Goal: Information Seeking & Learning: Check status

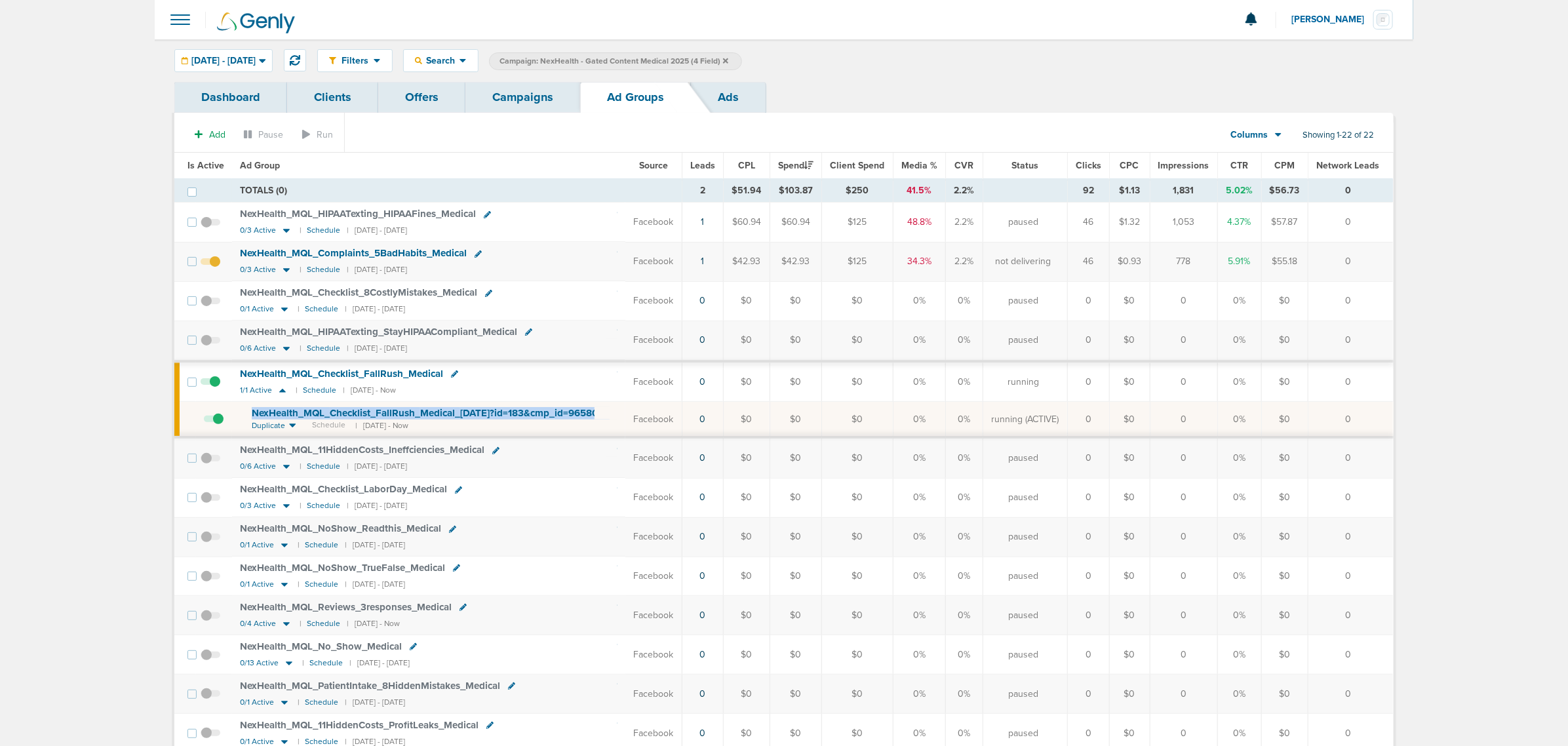
click at [517, 94] on link "Campaigns" at bounding box center [523, 98] width 115 height 31
click at [548, 90] on link "Campaigns" at bounding box center [523, 98] width 115 height 31
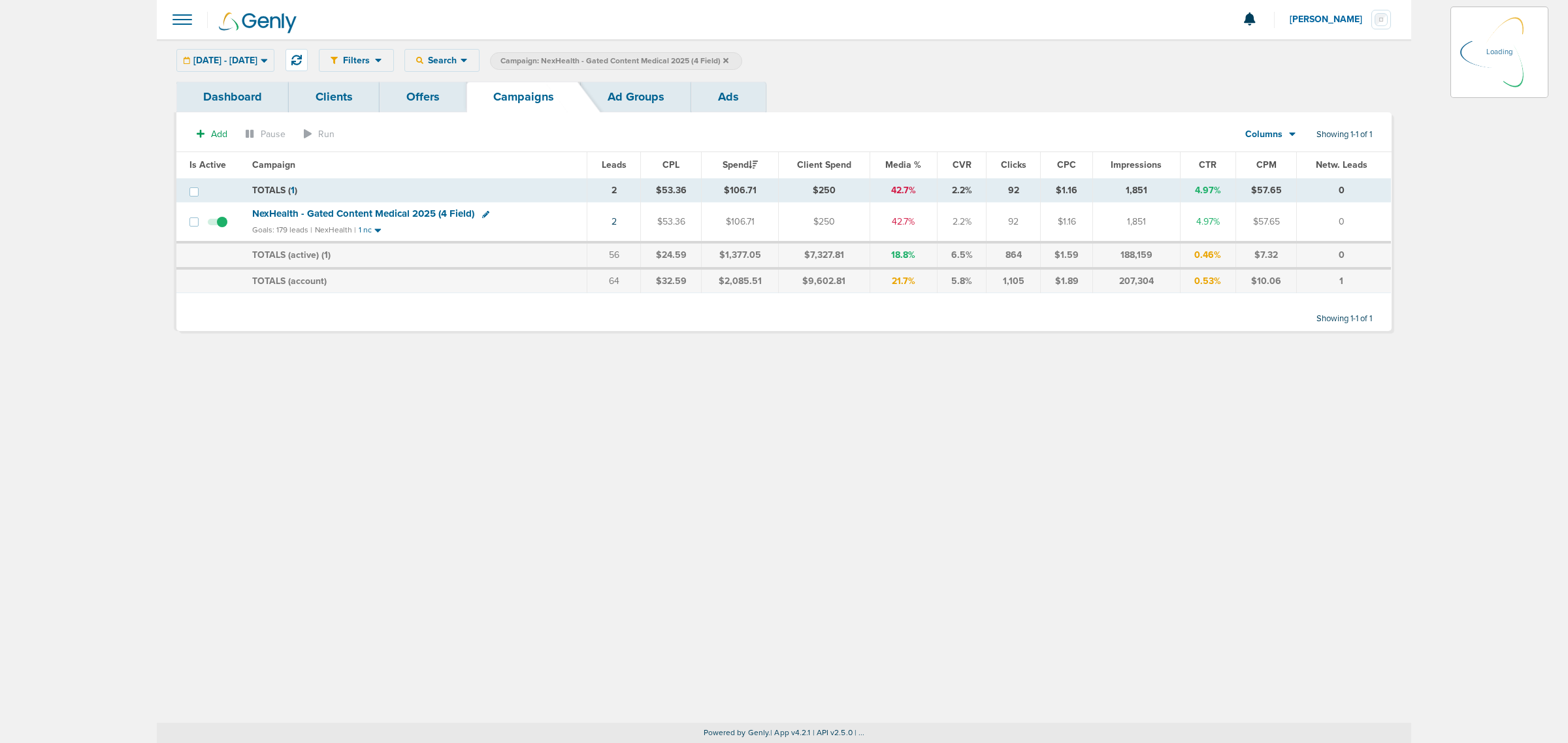
click at [728, 57] on icon at bounding box center [725, 61] width 5 height 8
click at [728, 62] on icon at bounding box center [725, 60] width 5 height 5
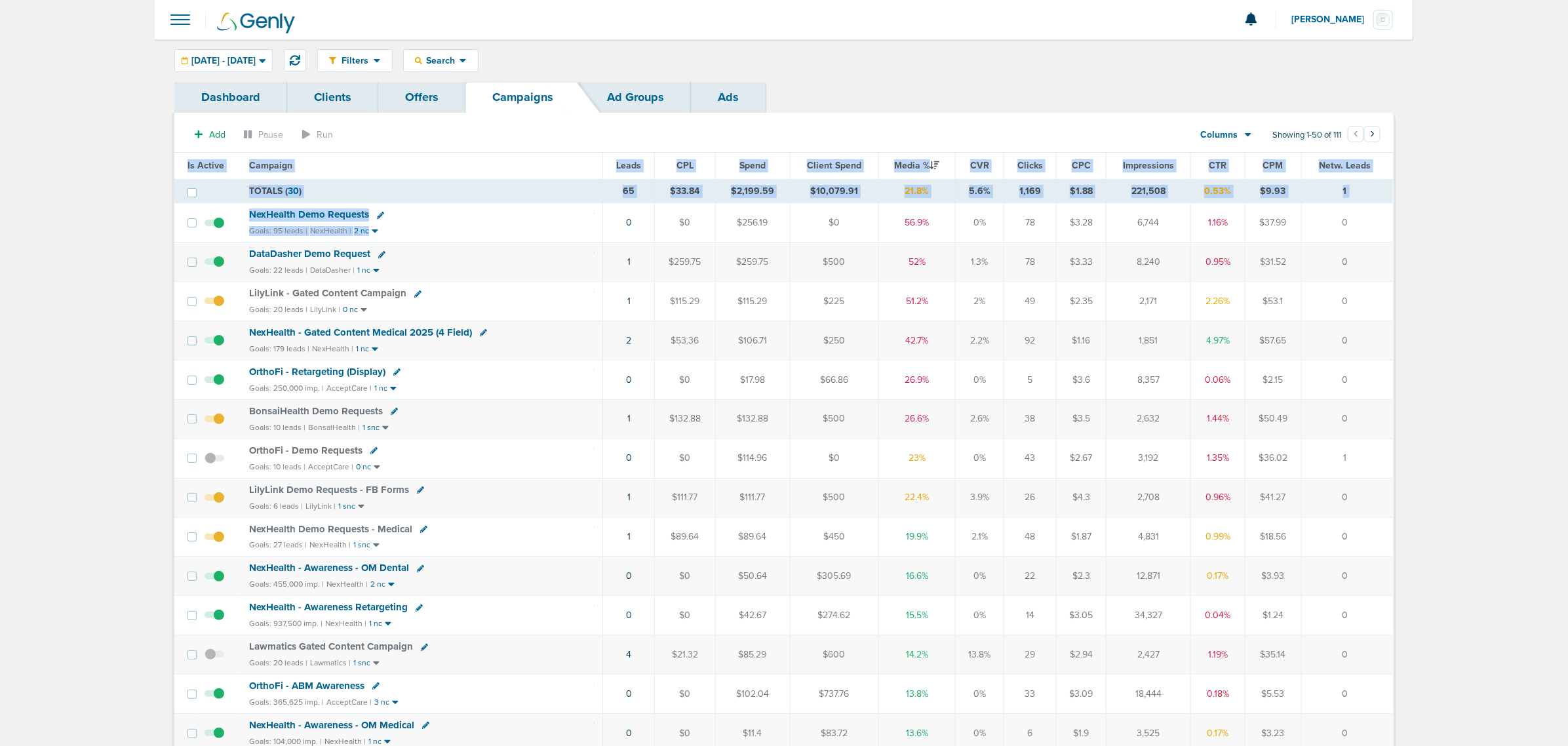
drag, startPoint x: 486, startPoint y: 226, endPoint x: 1456, endPoint y: 207, distance: 970.2
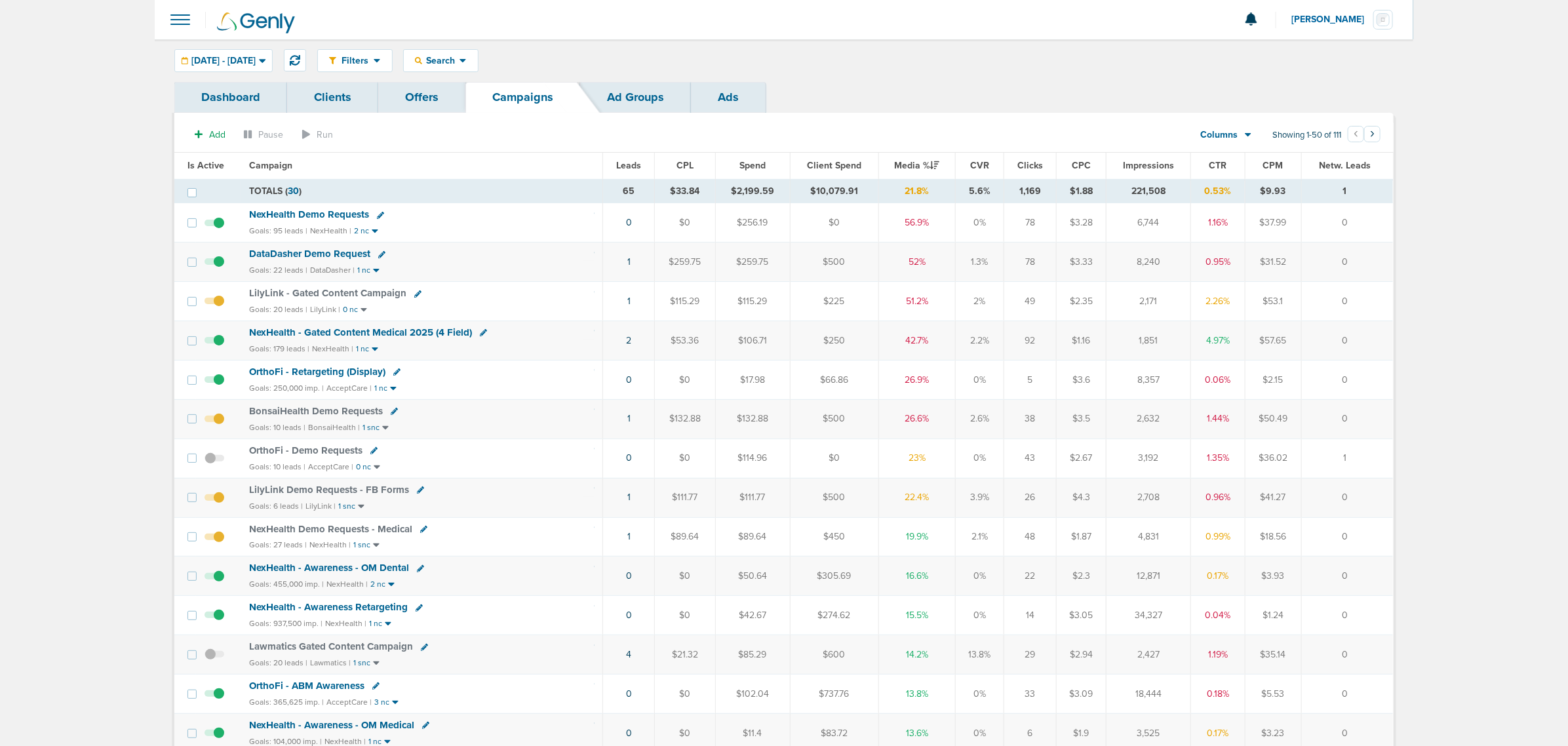
click at [264, 221] on div "NexHealth Demo Requests" at bounding box center [422, 215] width 346 height 13
click at [268, 212] on span "NexHealth Demo Requests" at bounding box center [309, 214] width 120 height 11
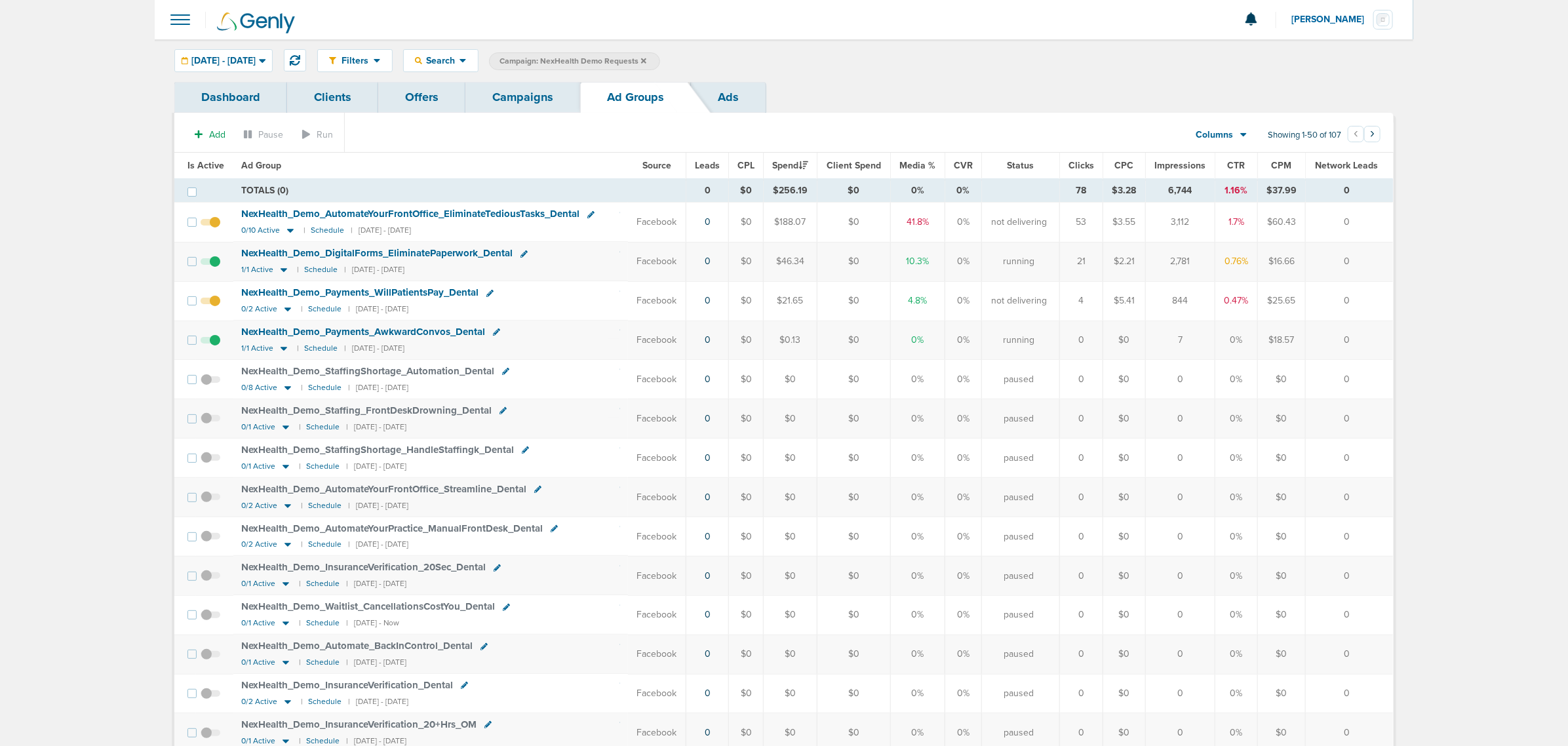
click at [537, 94] on link "Campaigns" at bounding box center [523, 98] width 115 height 31
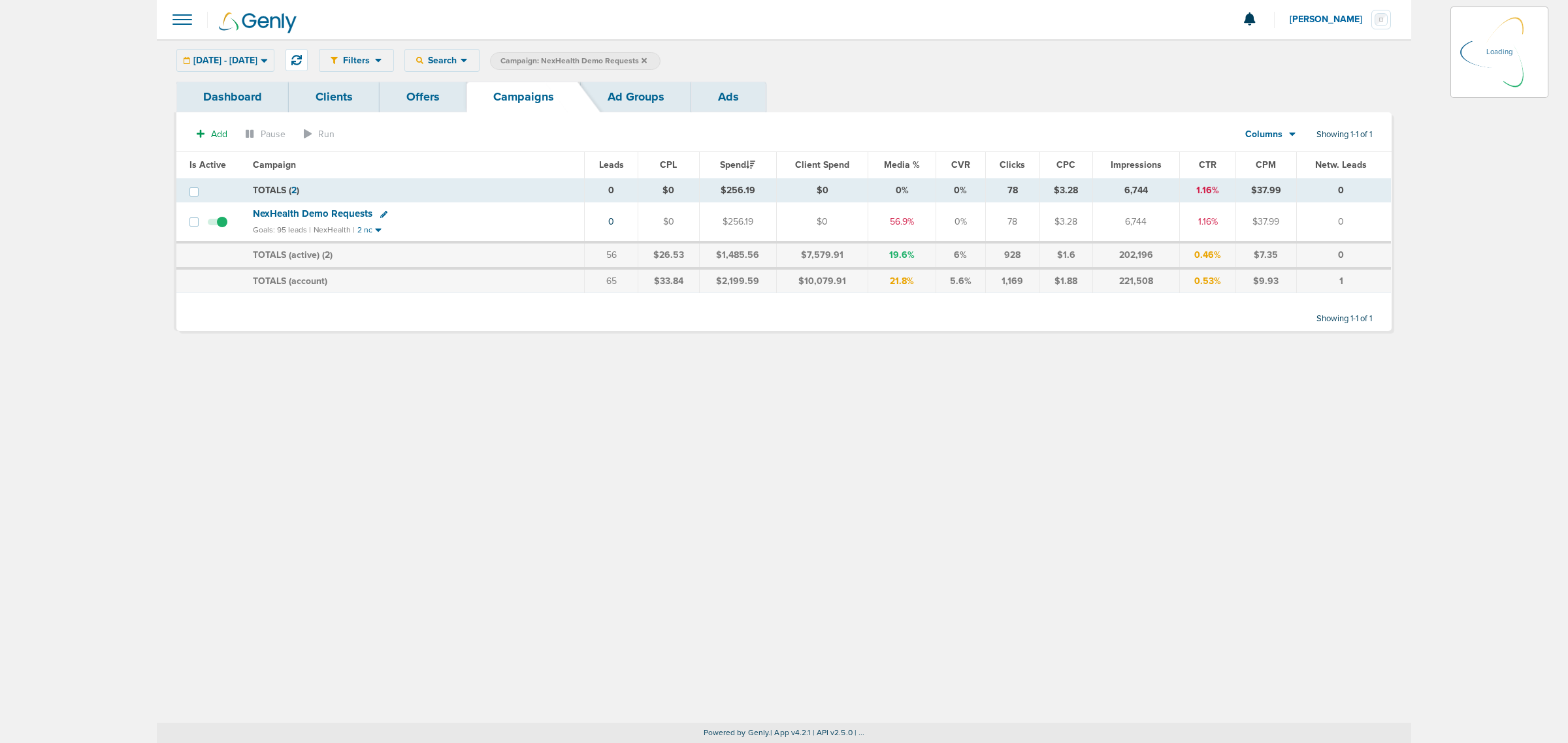
click at [647, 62] on icon at bounding box center [644, 61] width 5 height 8
click at [445, 89] on link "Offers" at bounding box center [423, 97] width 87 height 31
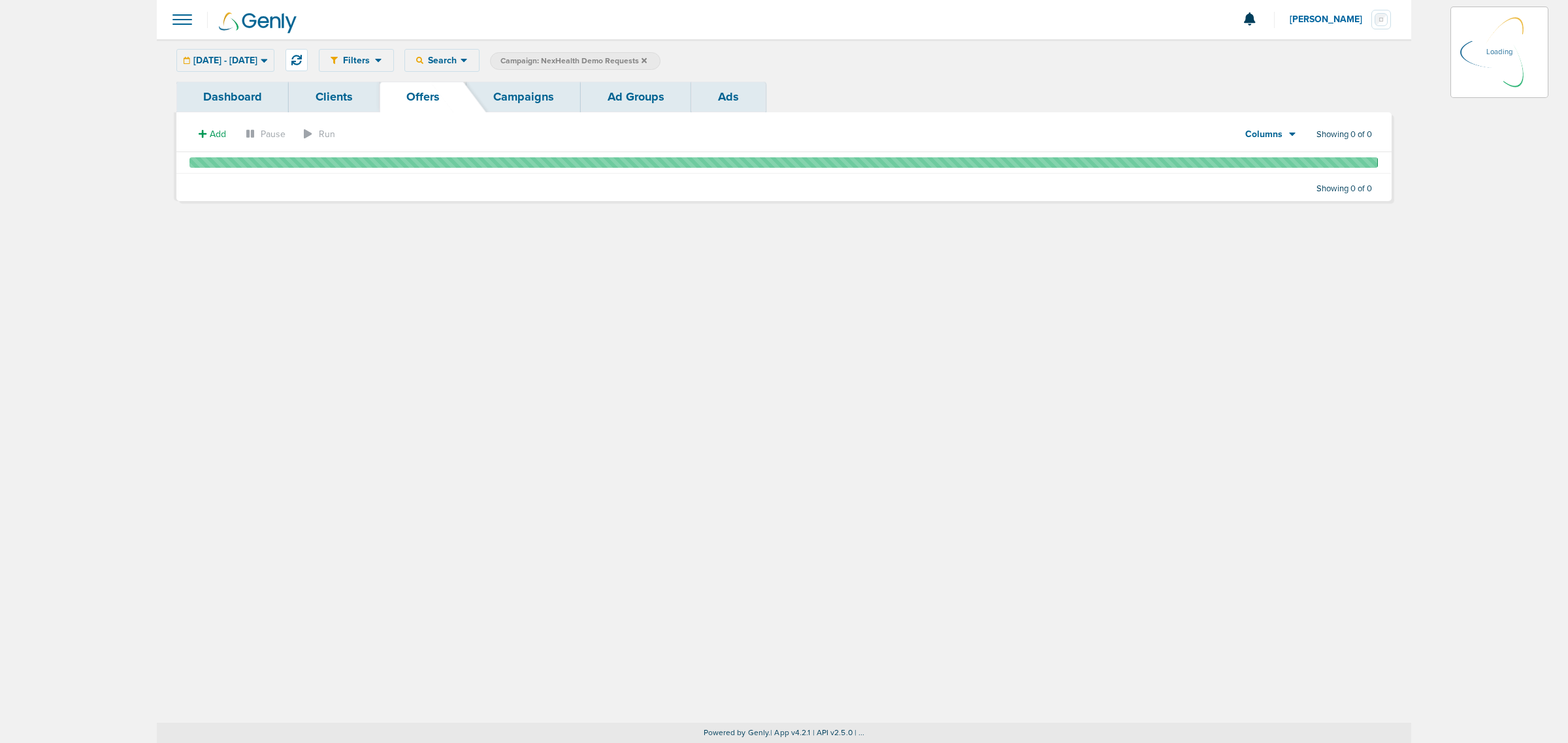
click at [534, 85] on link "Campaigns" at bounding box center [523, 97] width 114 height 31
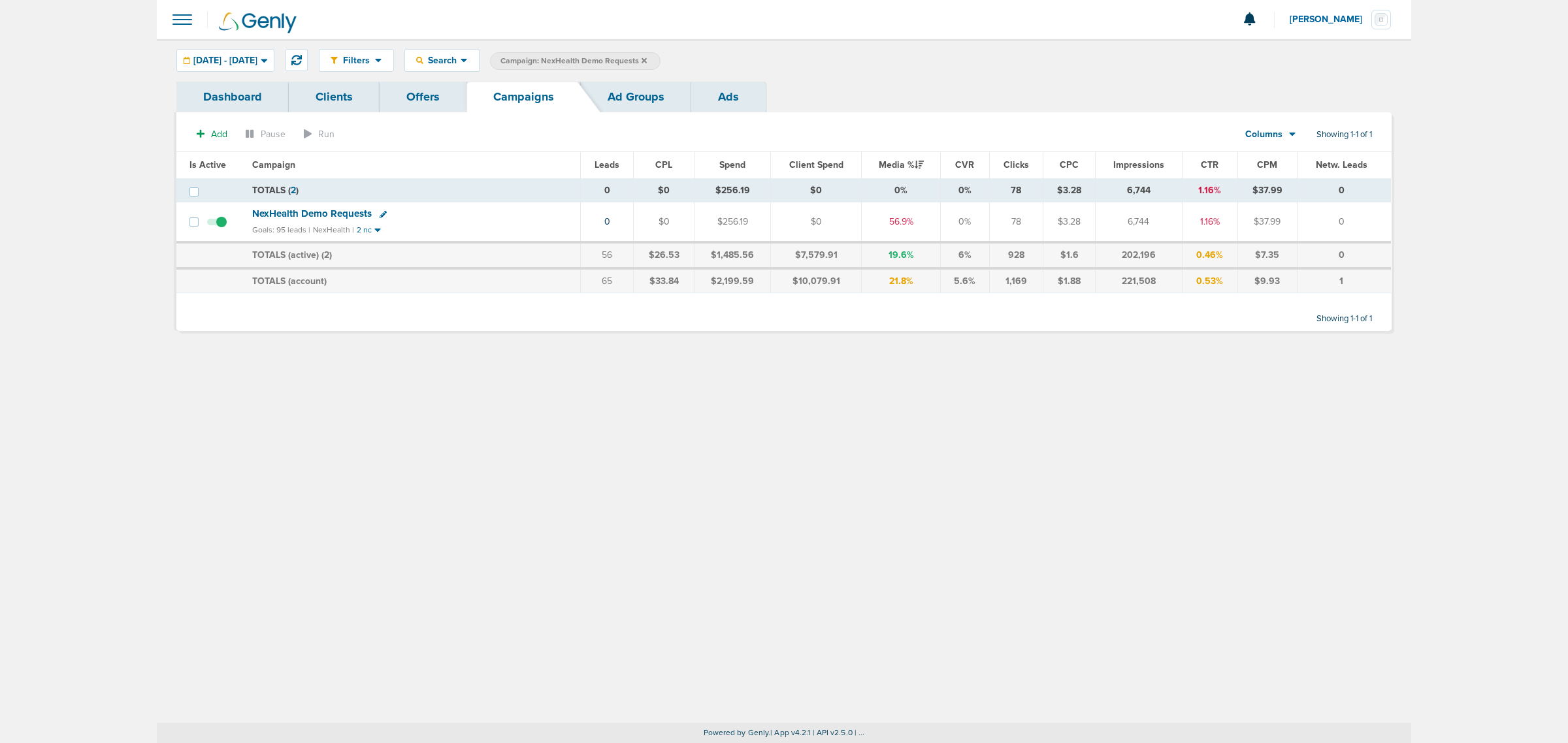
click at [647, 60] on icon at bounding box center [644, 60] width 5 height 5
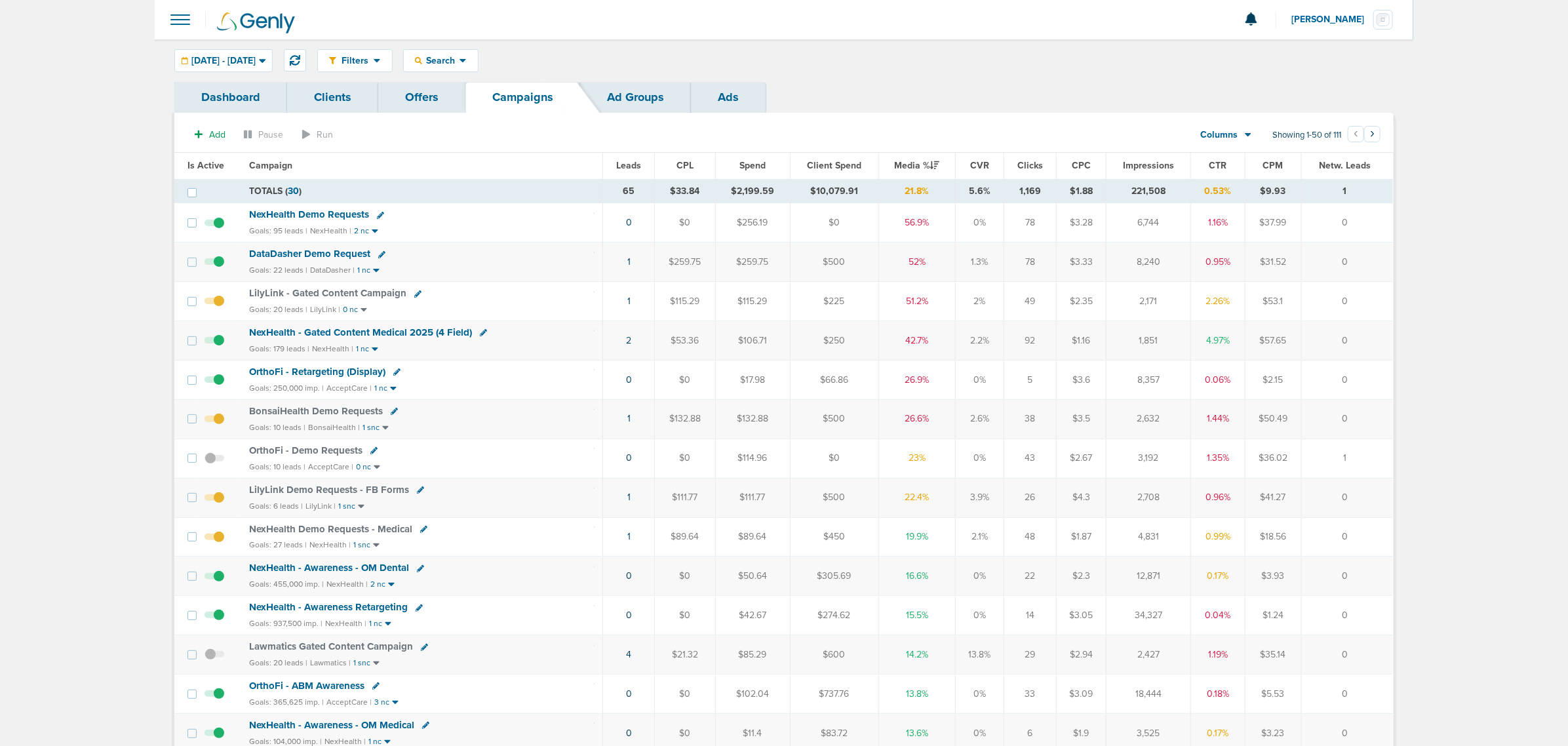
click at [355, 295] on span "LilyLink - Gated Content Campaign" at bounding box center [327, 293] width 157 height 11
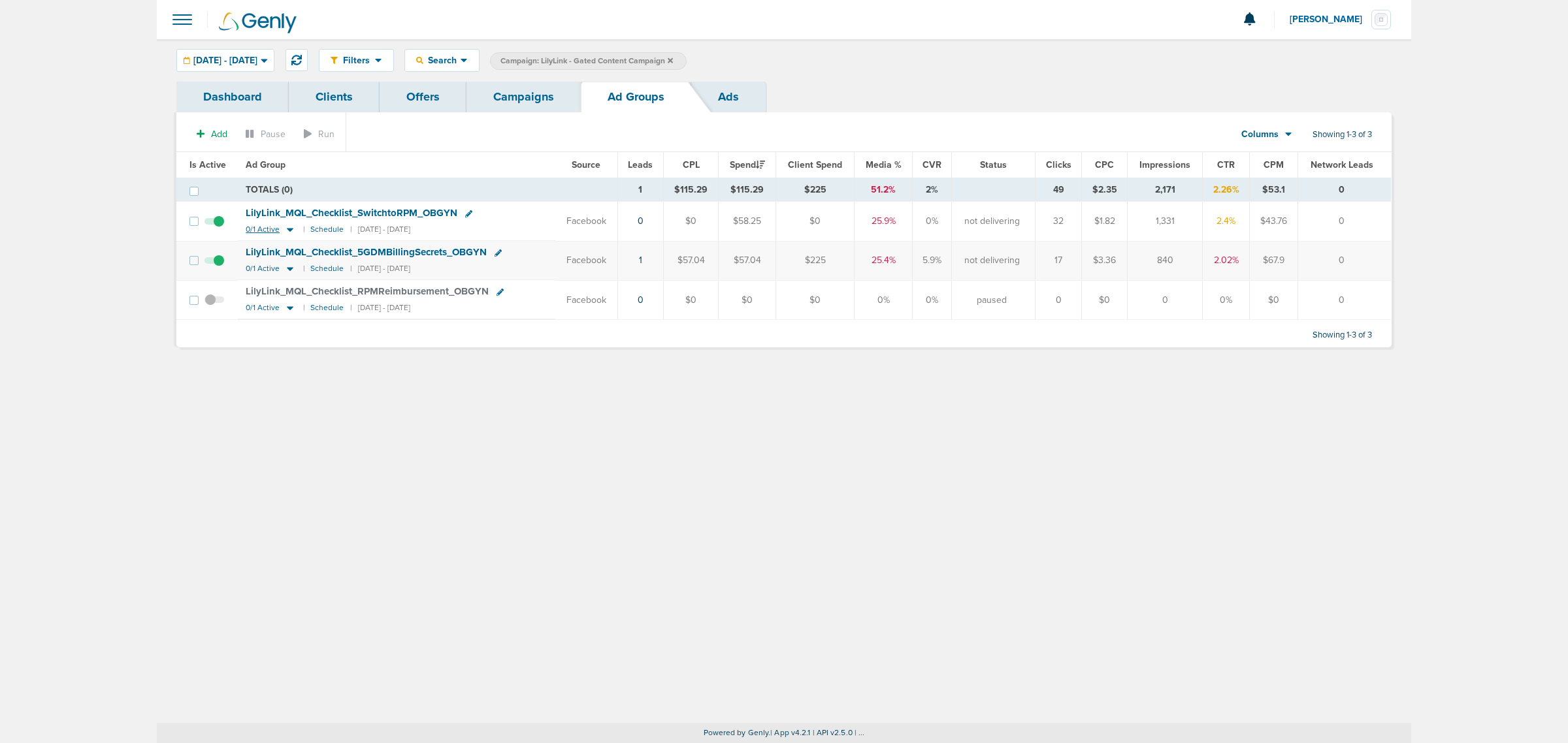
click at [287, 230] on icon at bounding box center [290, 230] width 6 height 4
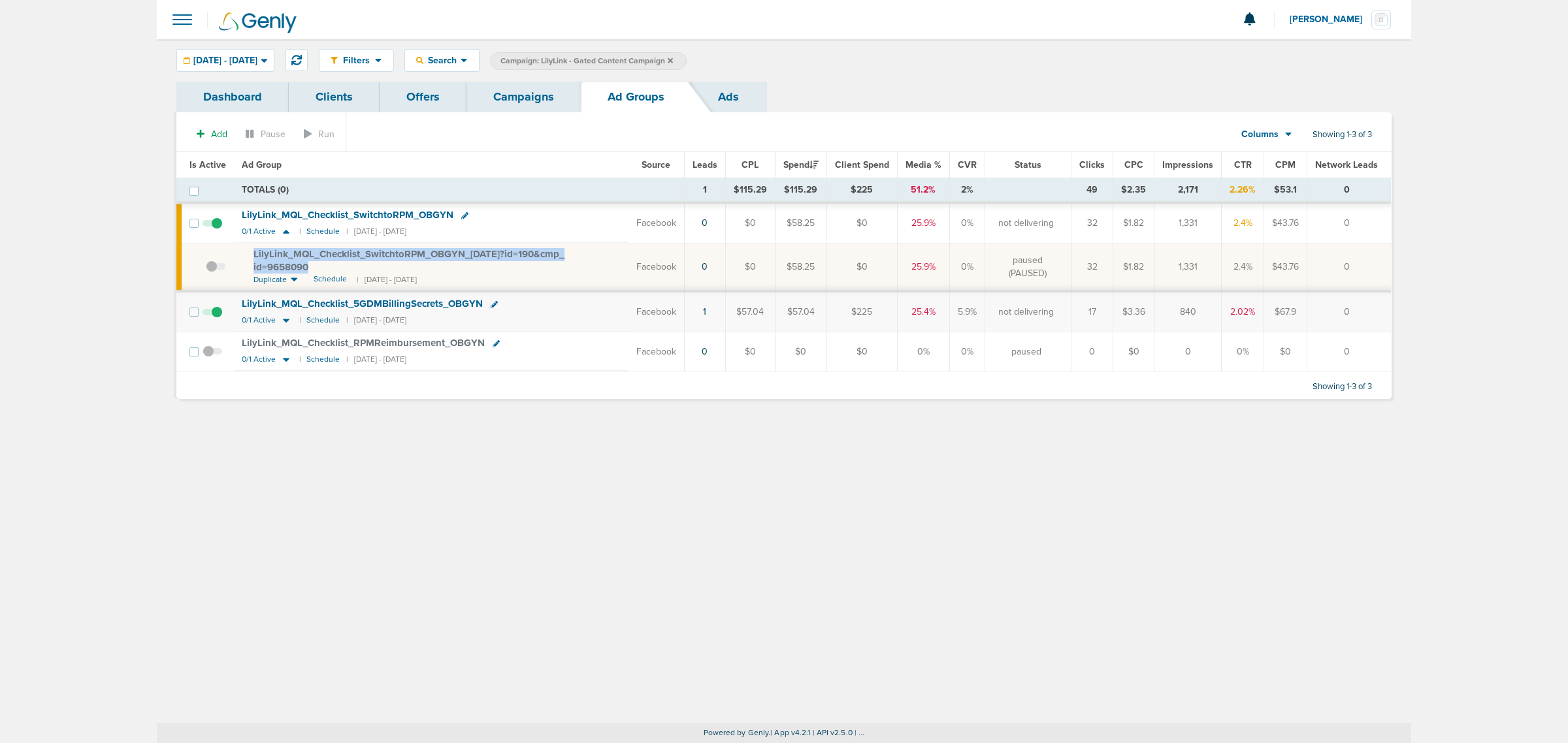
drag, startPoint x: 357, startPoint y: 270, endPoint x: 239, endPoint y: 248, distance: 120.0
click at [239, 248] on td "LilyLink_ MQL_ Checklist_ SwitchtoRPM_ OBGYN_ [DATE]?id=190&cmp_ id=9658090 Dup…" at bounding box center [431, 268] width 394 height 49
drag, startPoint x: 283, startPoint y: 261, endPoint x: 543, endPoint y: 213, distance: 264.4
click at [543, 213] on div "LilyLink_ MQL_ Checklist_ SwitchtoRPM_ OBGYN" at bounding box center [431, 216] width 379 height 13
click at [285, 322] on icon at bounding box center [286, 321] width 6 height 4
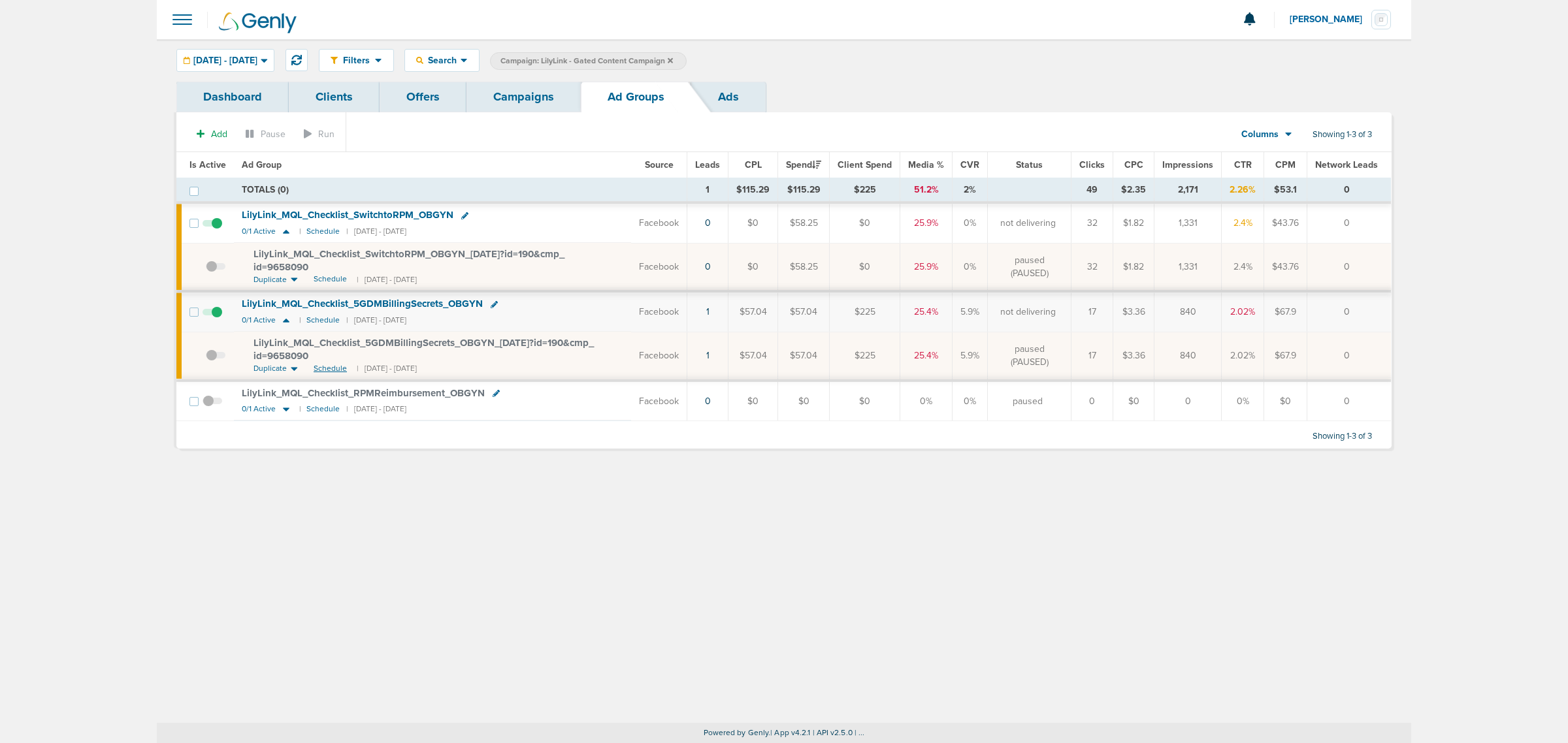
click at [324, 367] on span "Schedule" at bounding box center [330, 369] width 33 height 11
click at [531, 92] on link "Campaigns" at bounding box center [523, 97] width 114 height 31
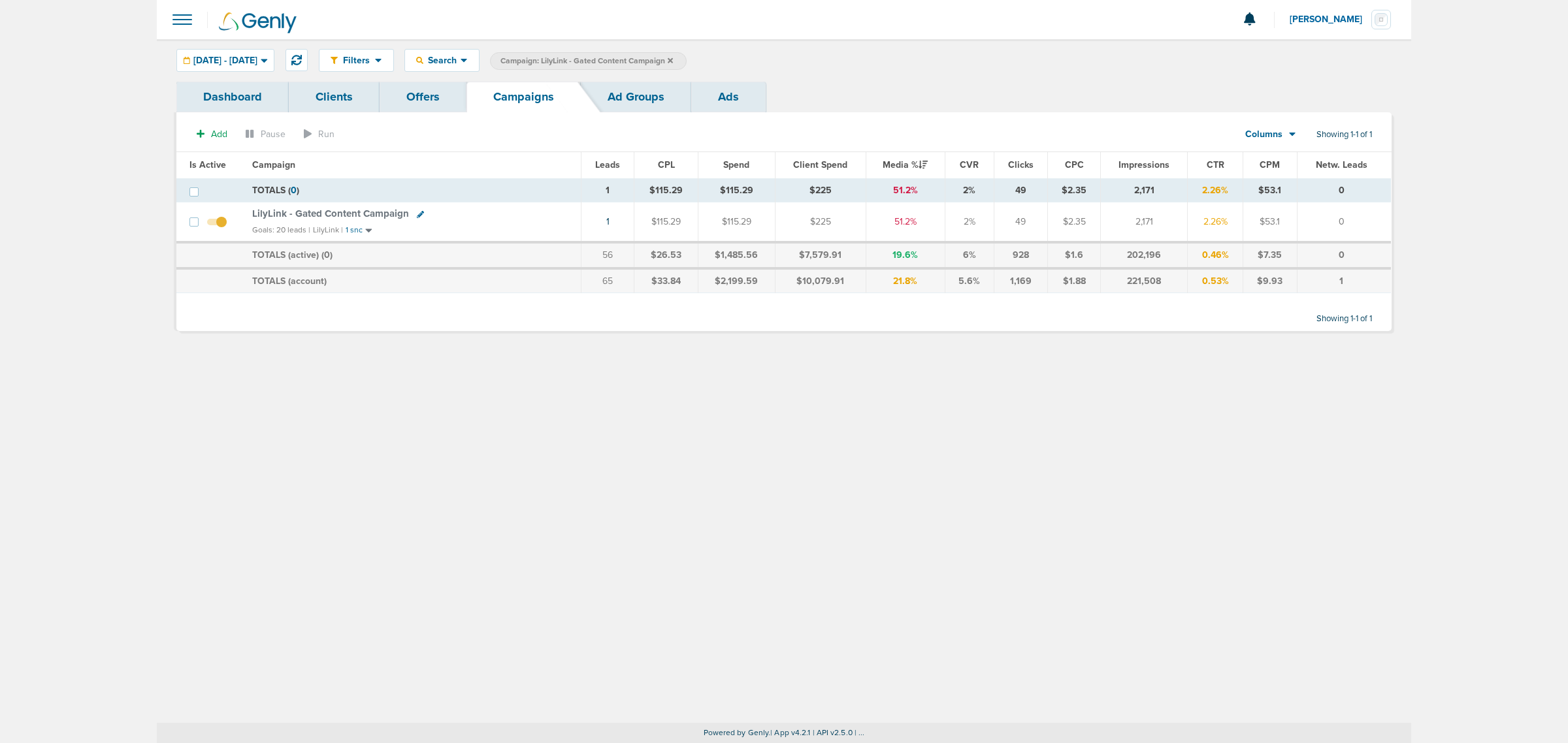
click at [672, 60] on icon at bounding box center [670, 61] width 5 height 8
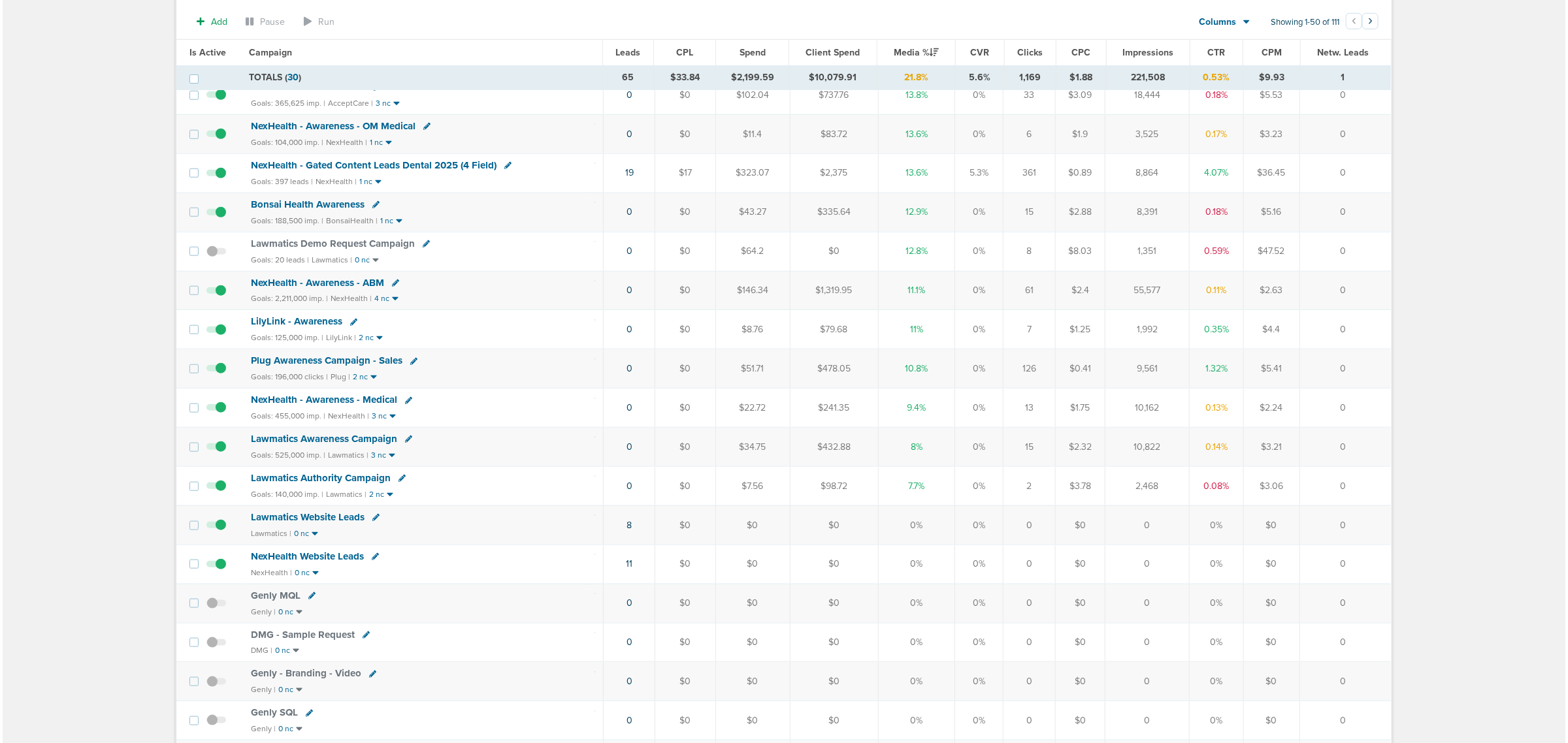
scroll to position [572, 0]
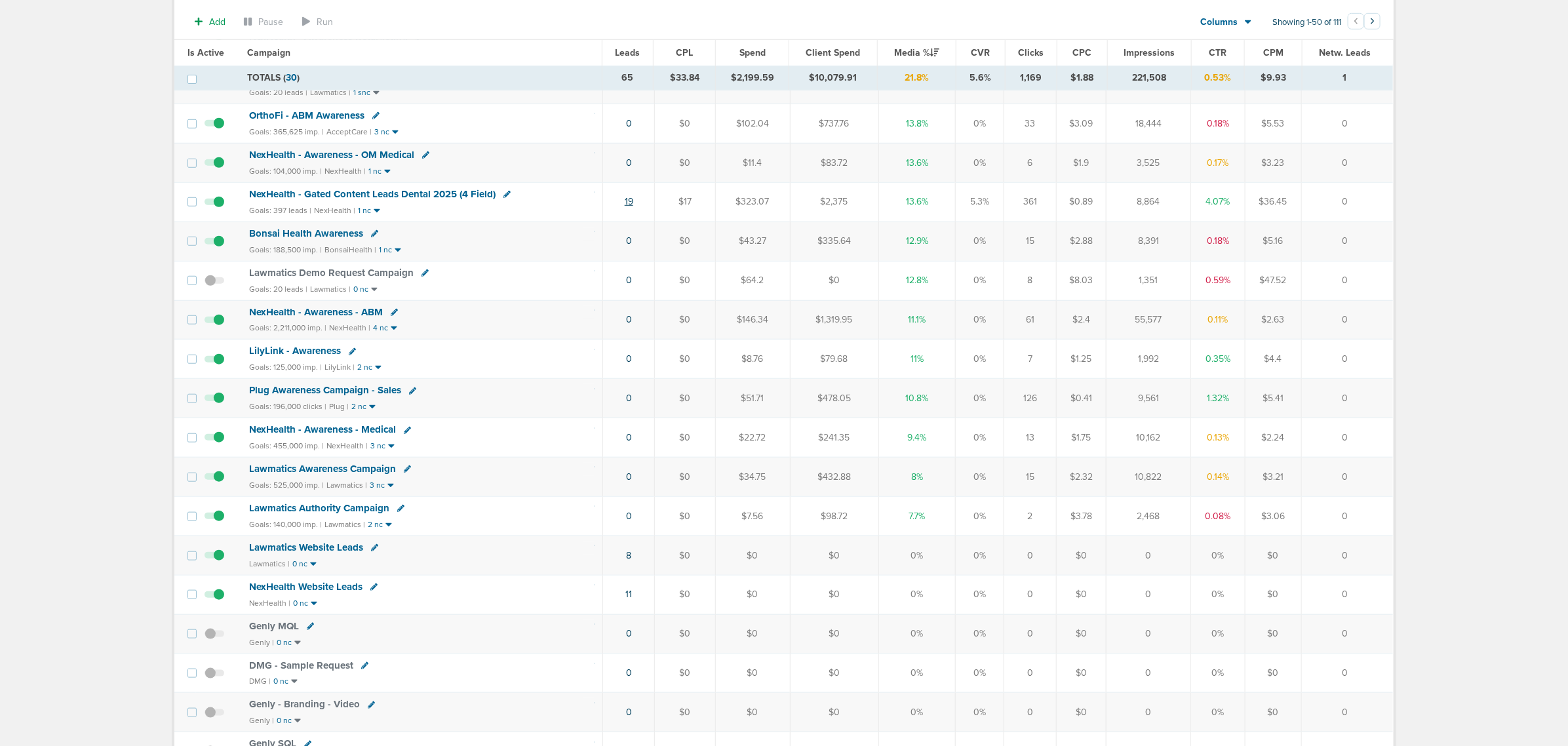
click at [628, 207] on link "19" at bounding box center [629, 202] width 8 height 11
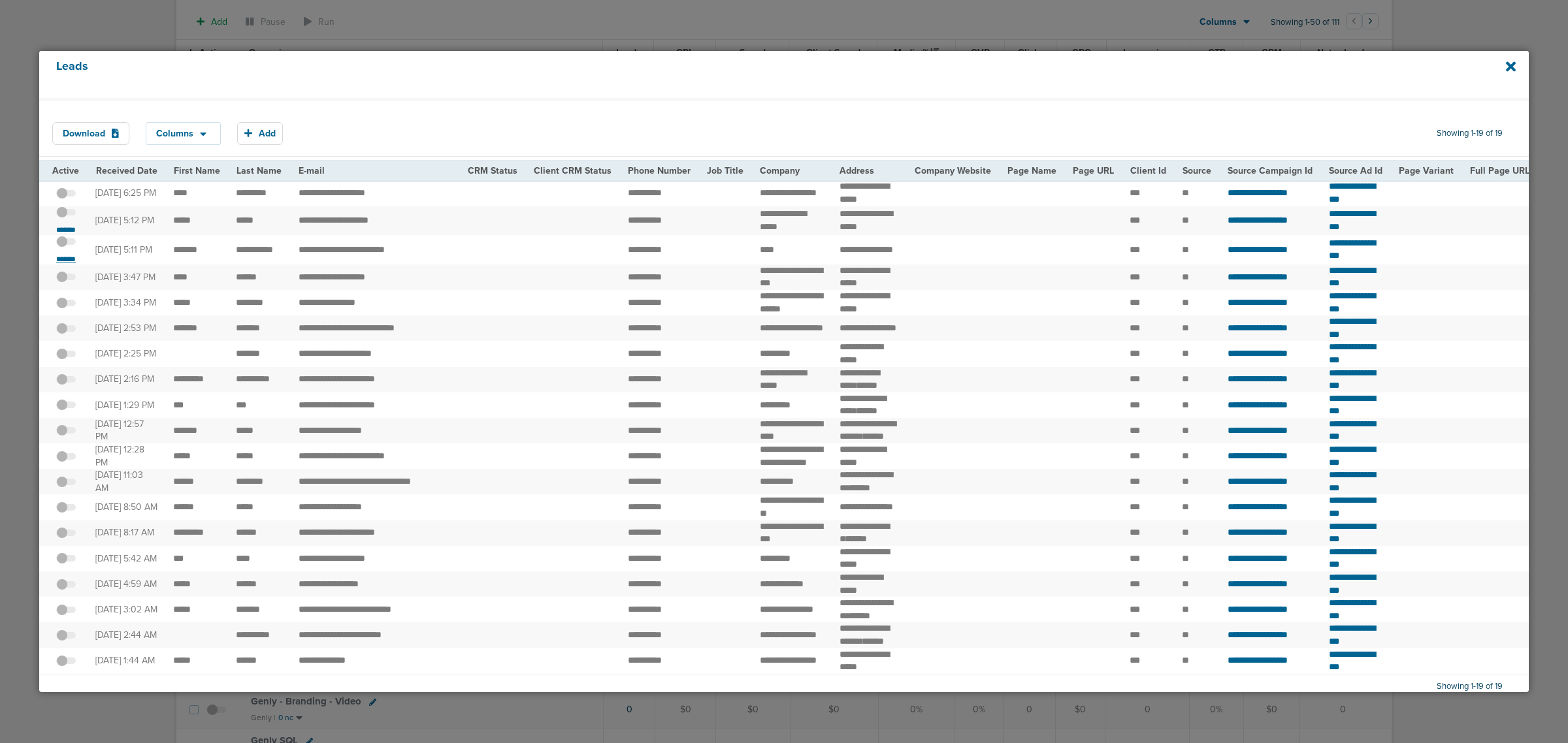
click at [67, 264] on small "*******" at bounding box center [66, 259] width 28 height 11
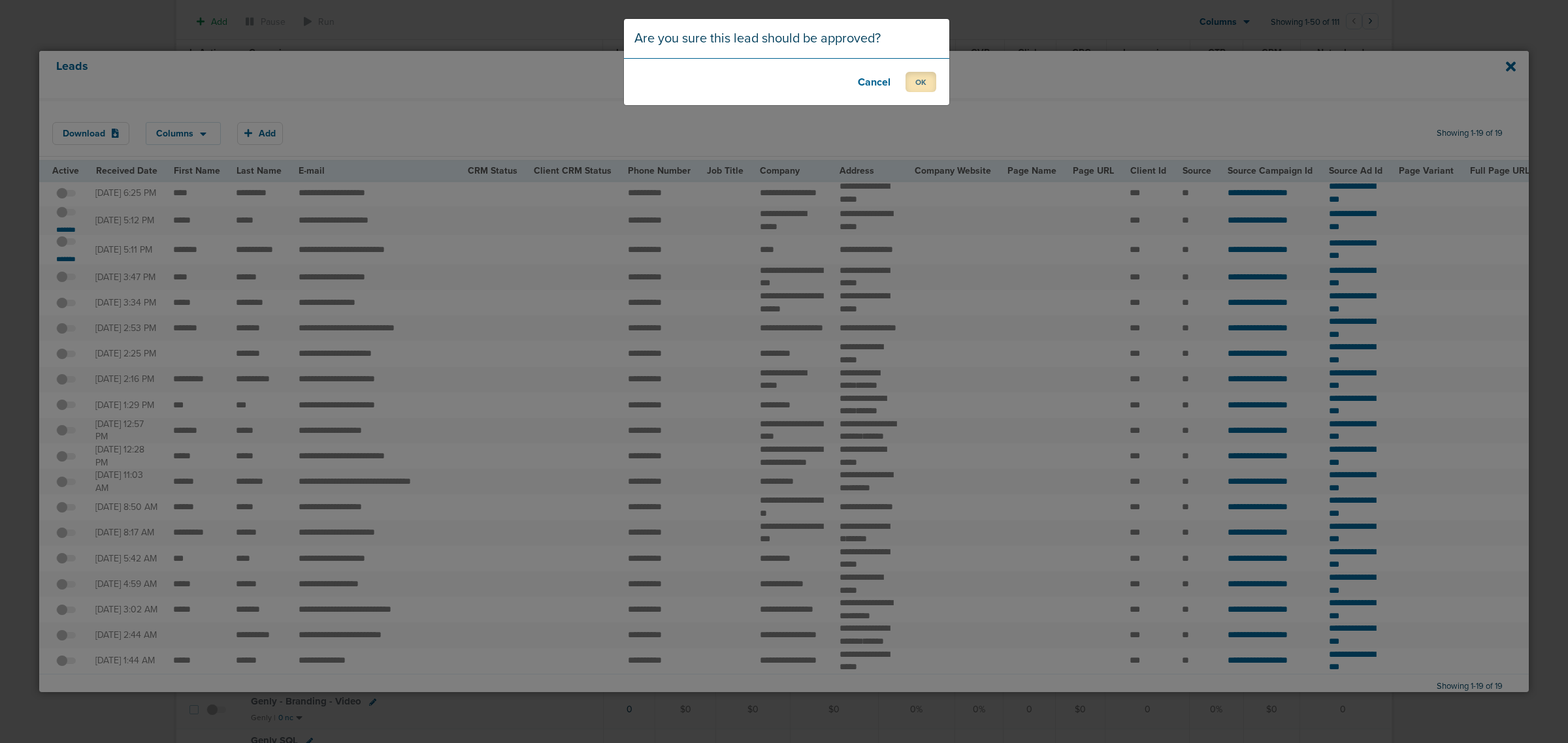
click at [923, 82] on button "OK" at bounding box center [921, 82] width 31 height 20
click at [919, 79] on button "OK" at bounding box center [921, 82] width 31 height 20
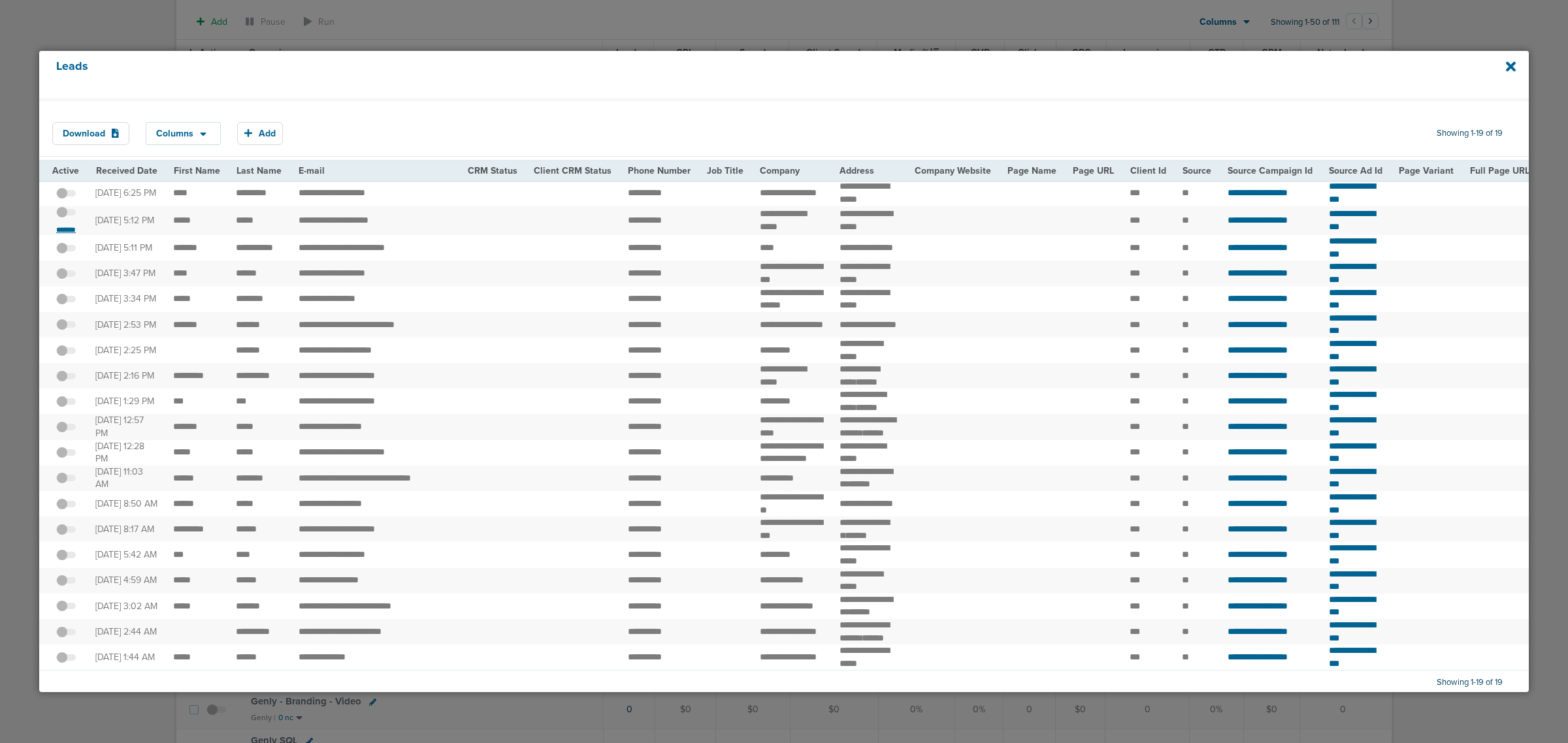
click at [64, 235] on small "*******" at bounding box center [66, 230] width 28 height 11
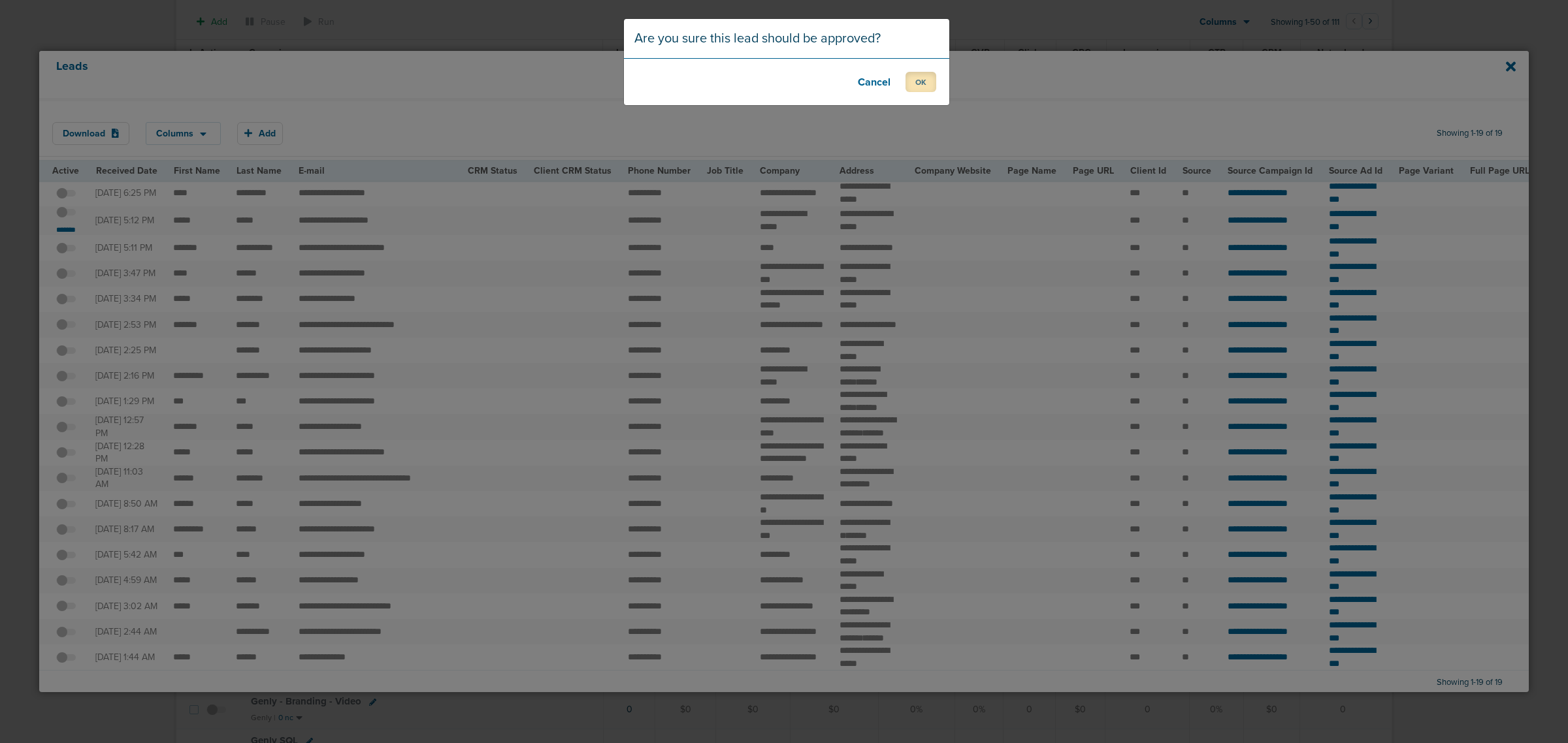
click at [931, 85] on button "OK" at bounding box center [921, 82] width 31 height 20
